Goal: Information Seeking & Learning: Learn about a topic

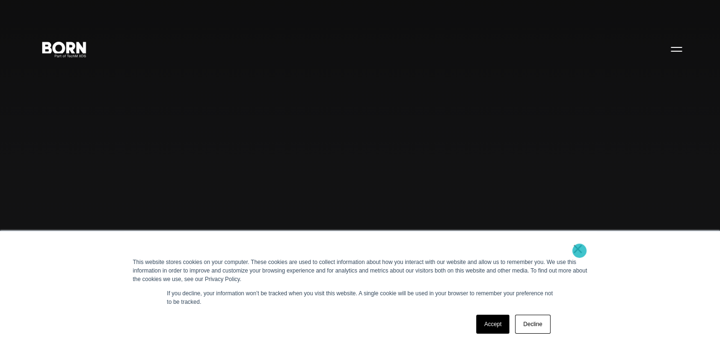
click at [581, 249] on link "×" at bounding box center [577, 248] width 11 height 9
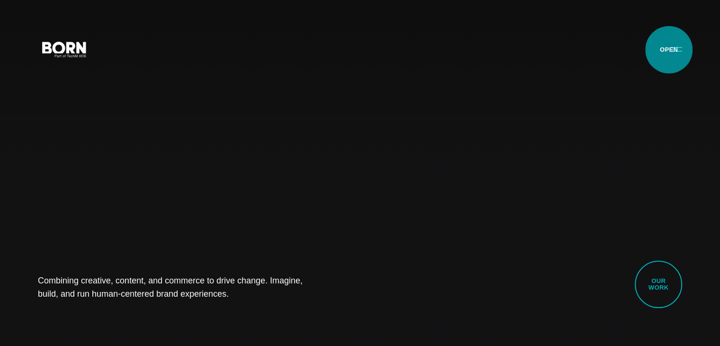
click at [669, 50] on button "Primary Menu" at bounding box center [676, 49] width 23 height 20
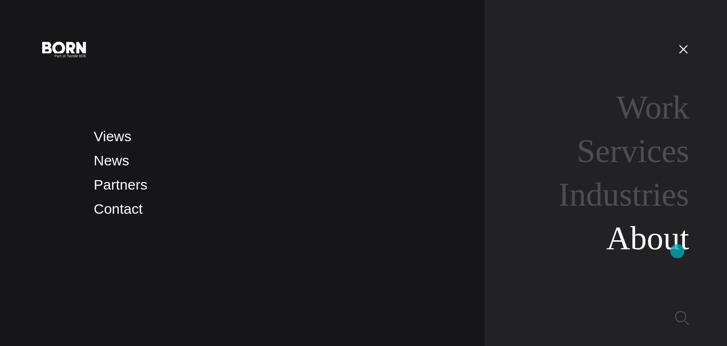
click at [678, 251] on link "About" at bounding box center [648, 238] width 83 height 36
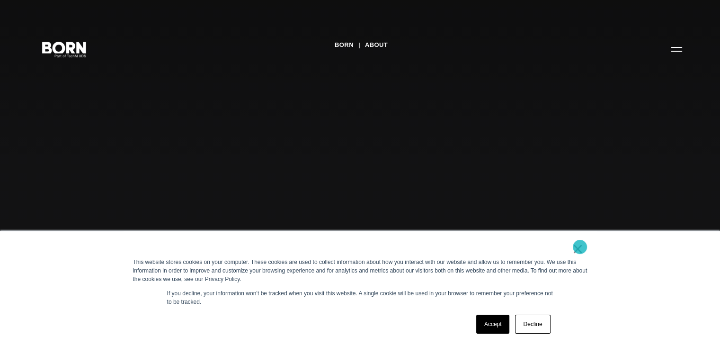
click at [579, 247] on link "×" at bounding box center [577, 248] width 11 height 9
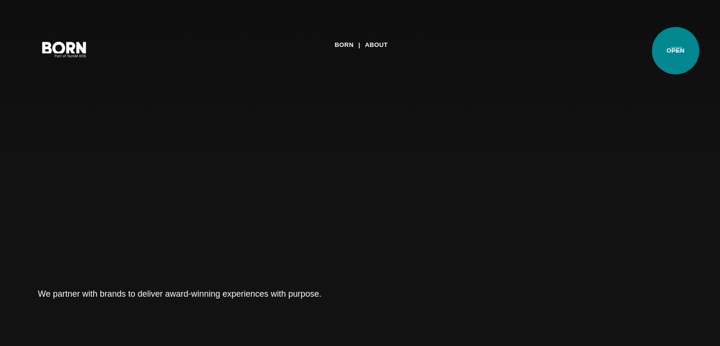
click at [676, 51] on button "Primary Menu" at bounding box center [676, 49] width 23 height 20
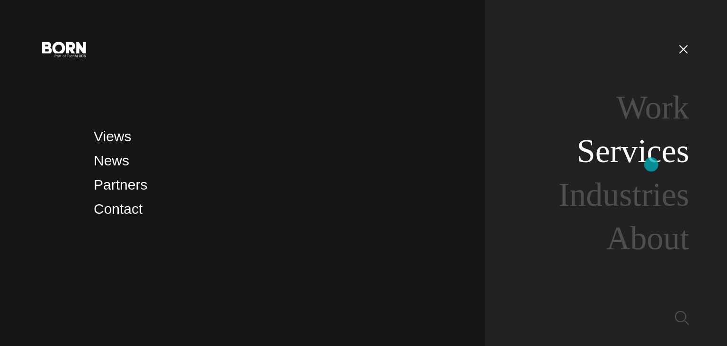
click at [651, 164] on link "Services" at bounding box center [633, 151] width 112 height 36
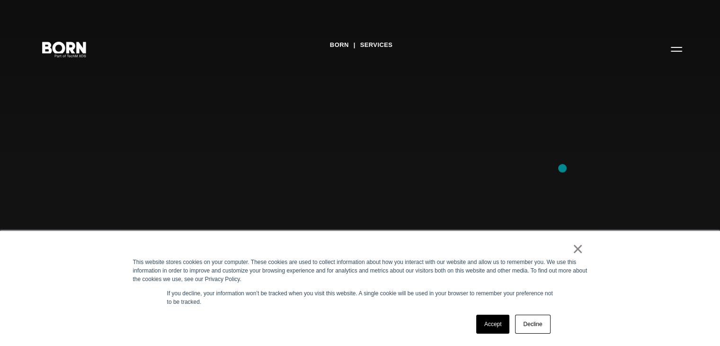
scroll to position [142, 0]
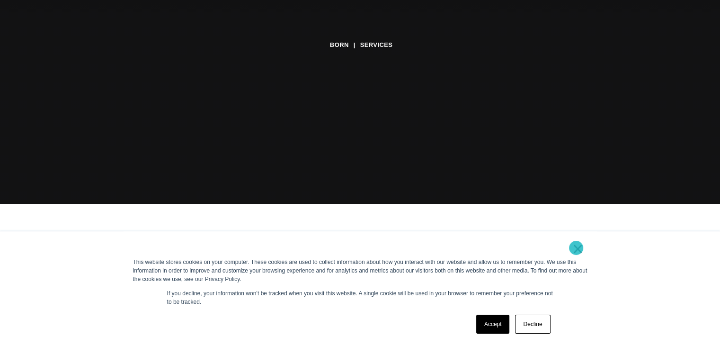
click at [576, 248] on link "×" at bounding box center [577, 248] width 11 height 9
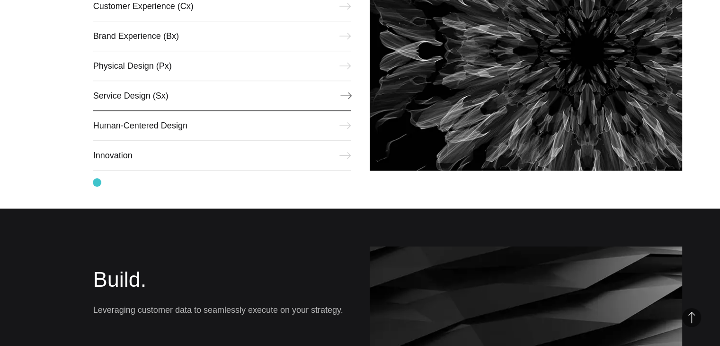
scroll to position [426, 0]
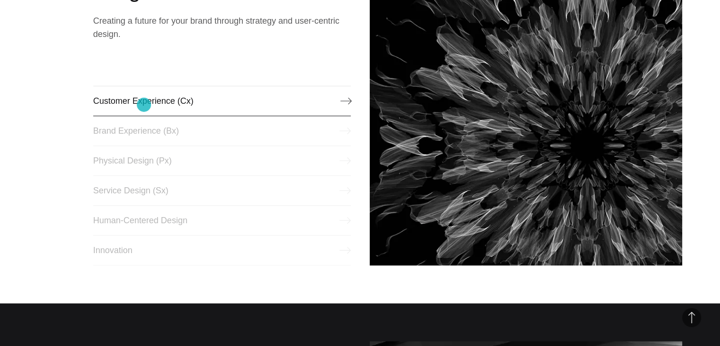
click at [144, 105] on link "Customer Experience (Cx)" at bounding box center [222, 101] width 258 height 30
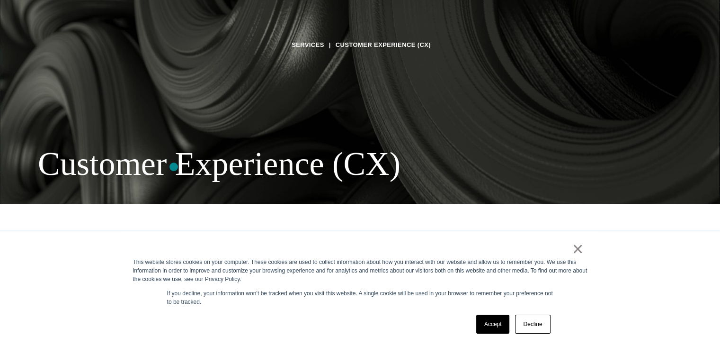
scroll to position [284, 0]
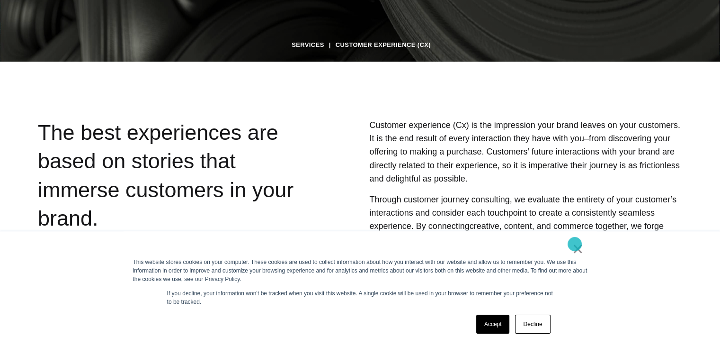
click at [572, 250] on link "×" at bounding box center [577, 248] width 11 height 9
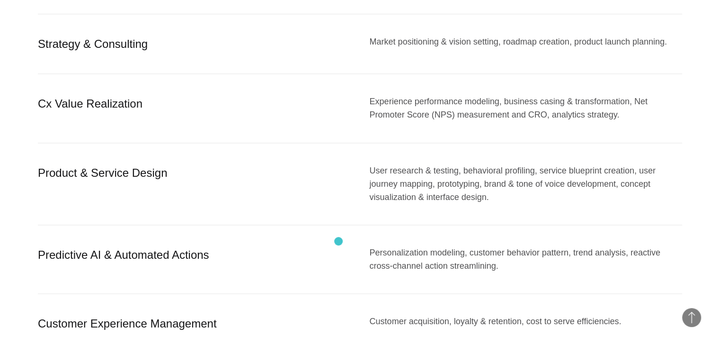
scroll to position [1089, 0]
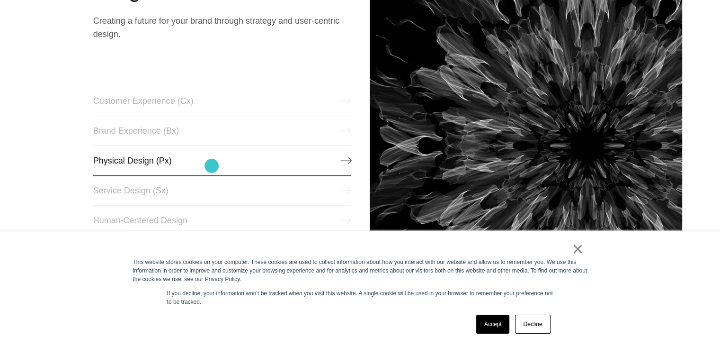
scroll to position [473, 0]
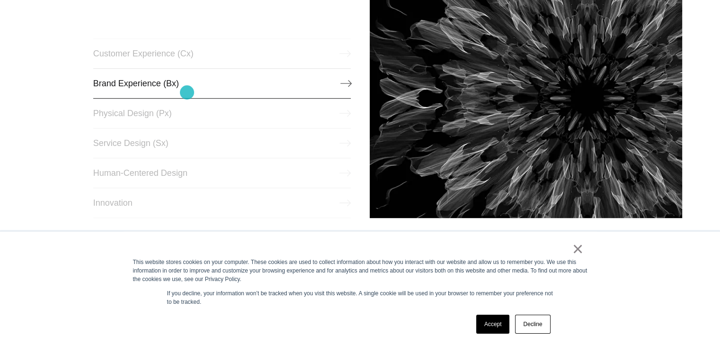
click at [187, 92] on link "Brand Experience (Bx)" at bounding box center [222, 83] width 258 height 30
